Goal: Find specific page/section: Find specific page/section

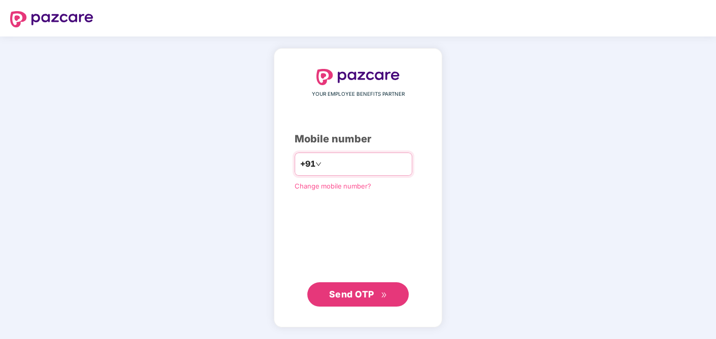
click at [332, 163] on input "number" at bounding box center [364, 164] width 83 height 16
type input "**********"
click at [344, 294] on span "Send OTP" at bounding box center [351, 294] width 45 height 11
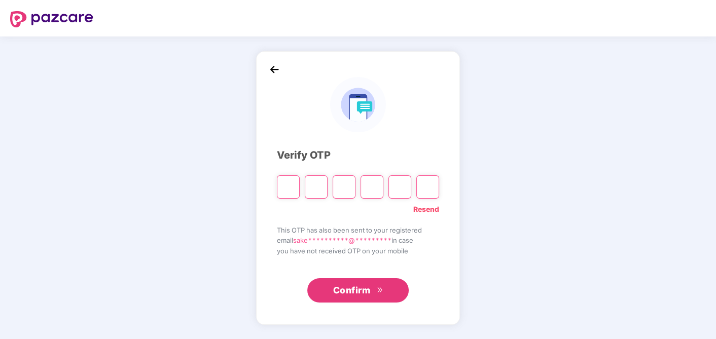
type input "*"
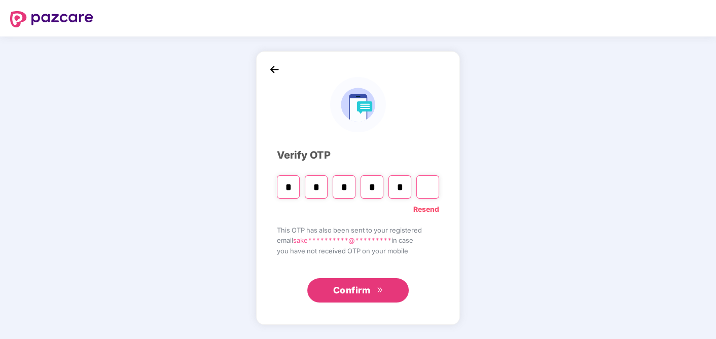
type input "*"
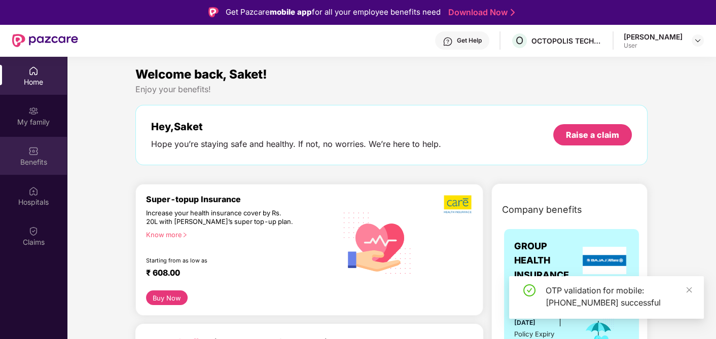
click at [35, 159] on div "Benefits" at bounding box center [33, 162] width 67 height 10
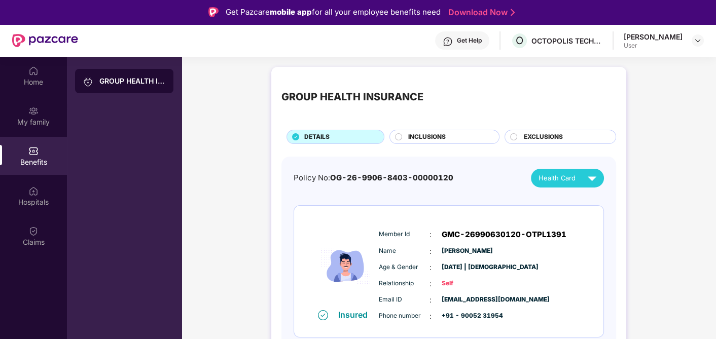
click at [592, 178] on img at bounding box center [592, 178] width 18 height 18
click at [651, 209] on div "GROUP HEALTH INSURANCE DETAILS INCLUSIONS EXCLUSIONS Policy No: OG-26-9906-8403…" at bounding box center [448, 231] width 534 height 339
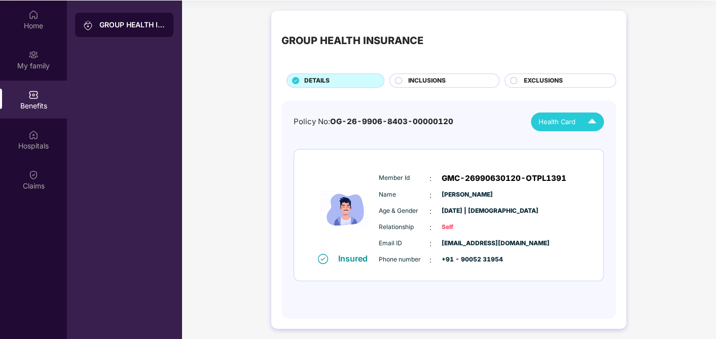
click at [591, 119] on img at bounding box center [592, 122] width 18 height 18
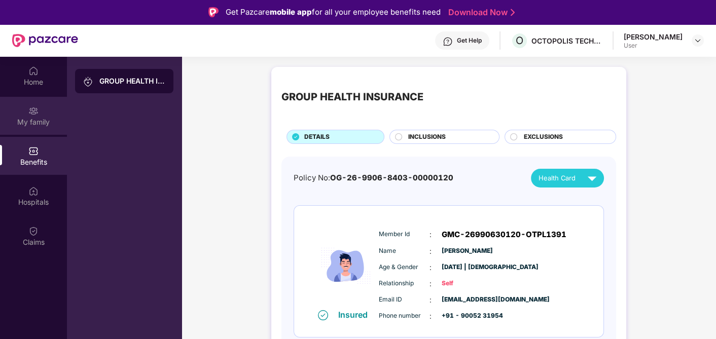
click at [38, 119] on div "My family" at bounding box center [33, 122] width 67 height 10
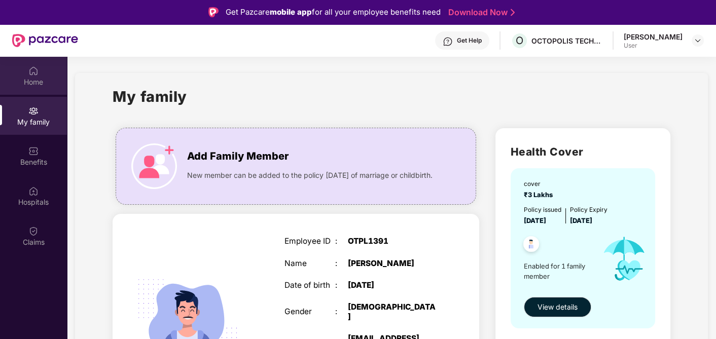
click at [23, 70] on div "Home" at bounding box center [33, 76] width 67 height 38
